Goal: Check status: Check status

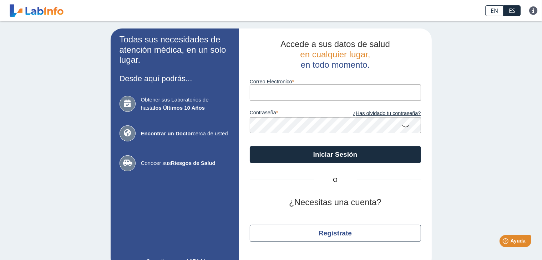
click at [259, 89] on input "Correo Electronico" at bounding box center [335, 93] width 171 height 16
type input "[EMAIL_ADDRESS][DOMAIN_NAME]"
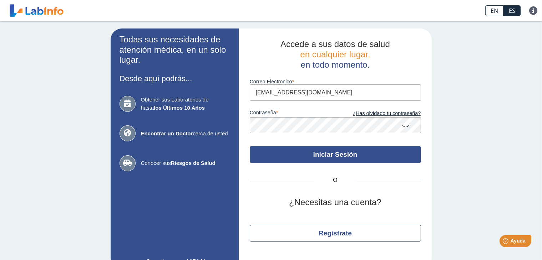
click at [334, 151] on button "Iniciar Sesión" at bounding box center [335, 154] width 171 height 17
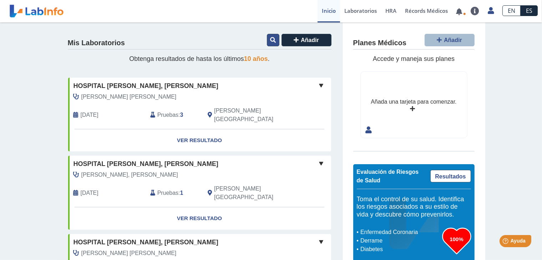
click at [271, 40] on icon at bounding box center [273, 40] width 6 height 6
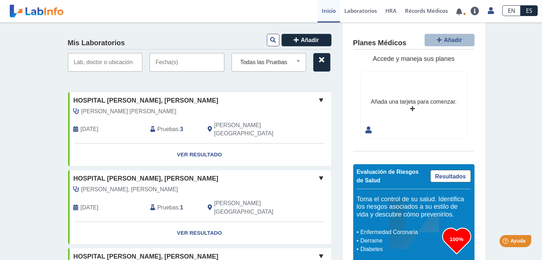
click at [106, 62] on input "text" at bounding box center [105, 62] width 75 height 19
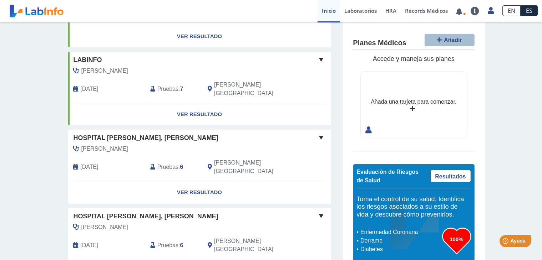
scroll to position [214, 0]
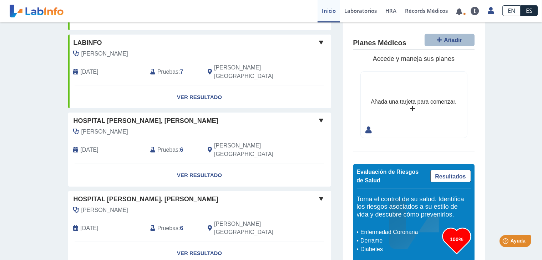
type input "toro"
click at [98, 146] on span "[DATE]" at bounding box center [90, 150] width 18 height 9
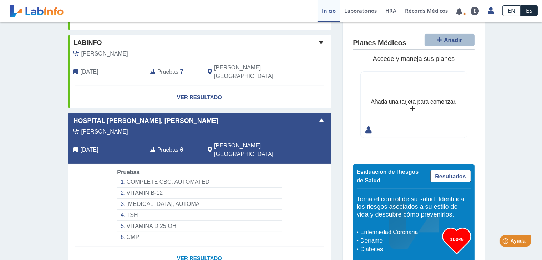
click at [194, 247] on link "Ver Resultado" at bounding box center [199, 258] width 263 height 22
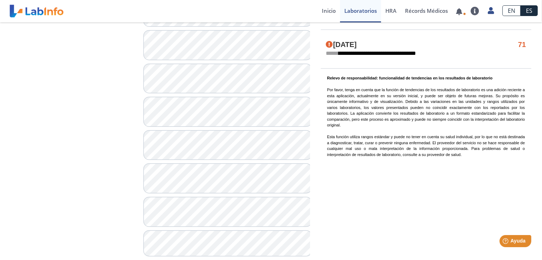
scroll to position [549, 0]
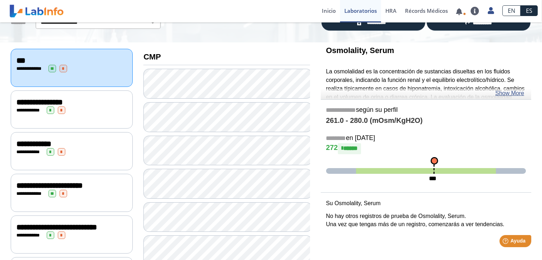
scroll to position [50, 0]
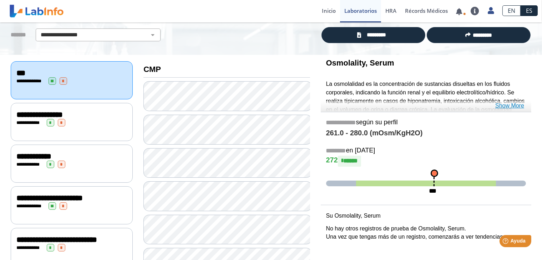
click at [505, 106] on link "Show More" at bounding box center [509, 106] width 29 height 9
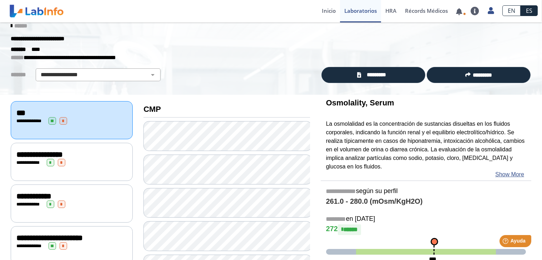
scroll to position [0, 0]
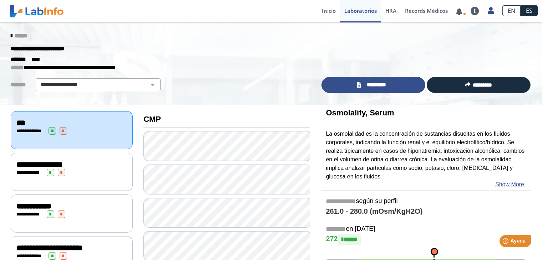
click at [368, 85] on span "*********" at bounding box center [376, 85] width 26 height 8
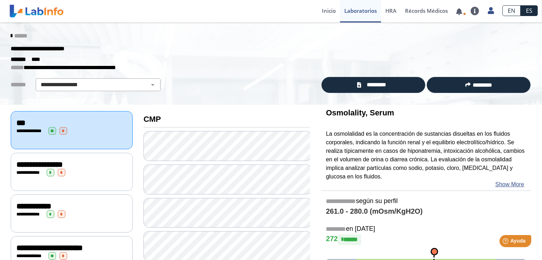
click at [434, 48] on div "**********" at bounding box center [270, 48] width 531 height 13
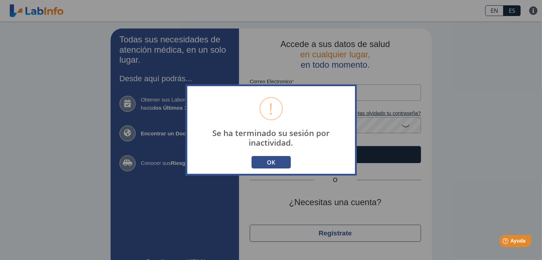
click at [275, 160] on button "OK" at bounding box center [270, 162] width 39 height 12
